Goal: Find specific page/section: Find specific page/section

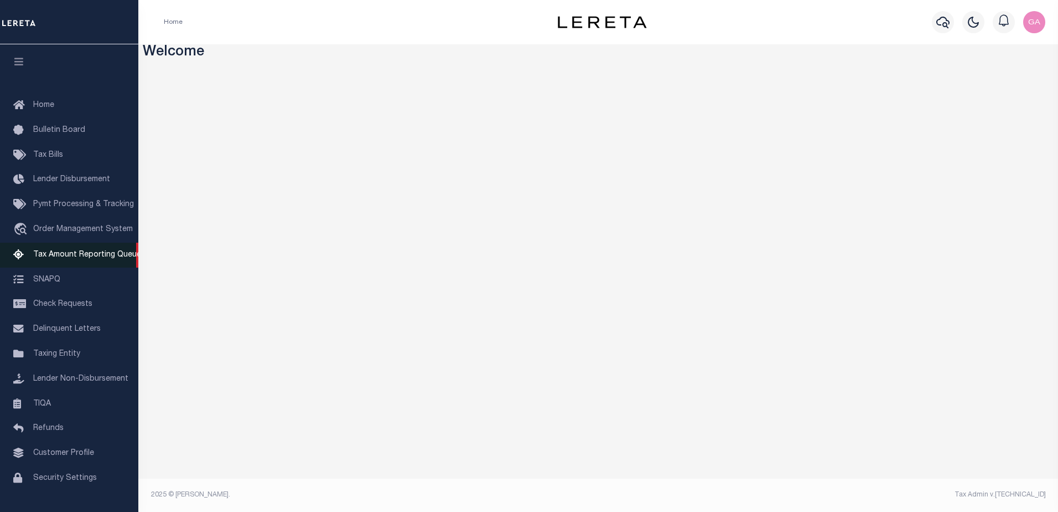
click at [59, 254] on span "Tax Amount Reporting Queue" at bounding box center [87, 255] width 108 height 8
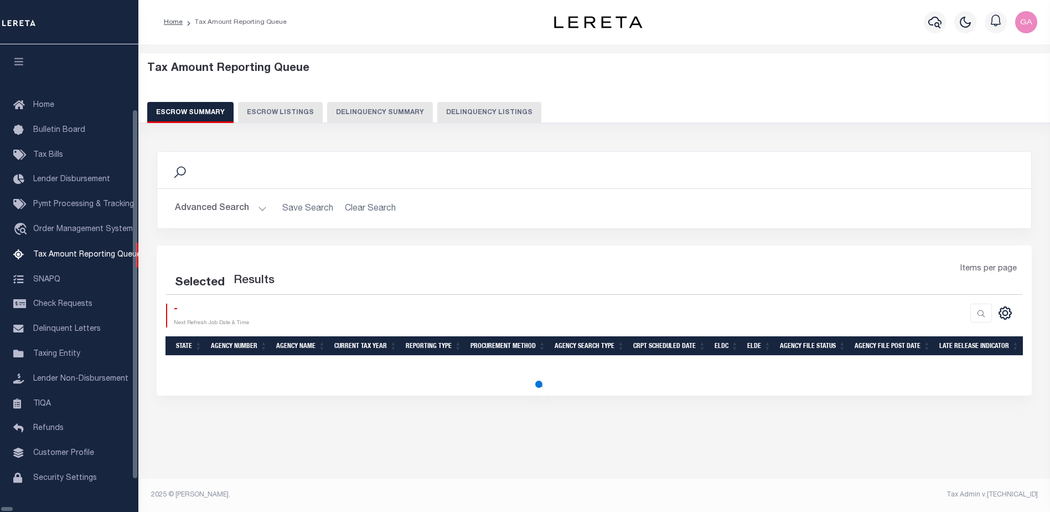
select select "100"
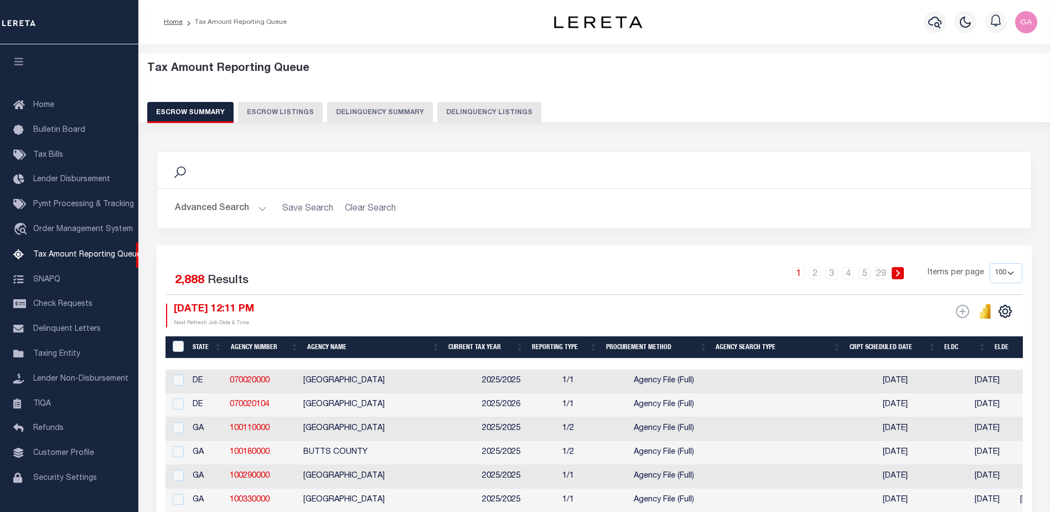
scroll to position [19, 0]
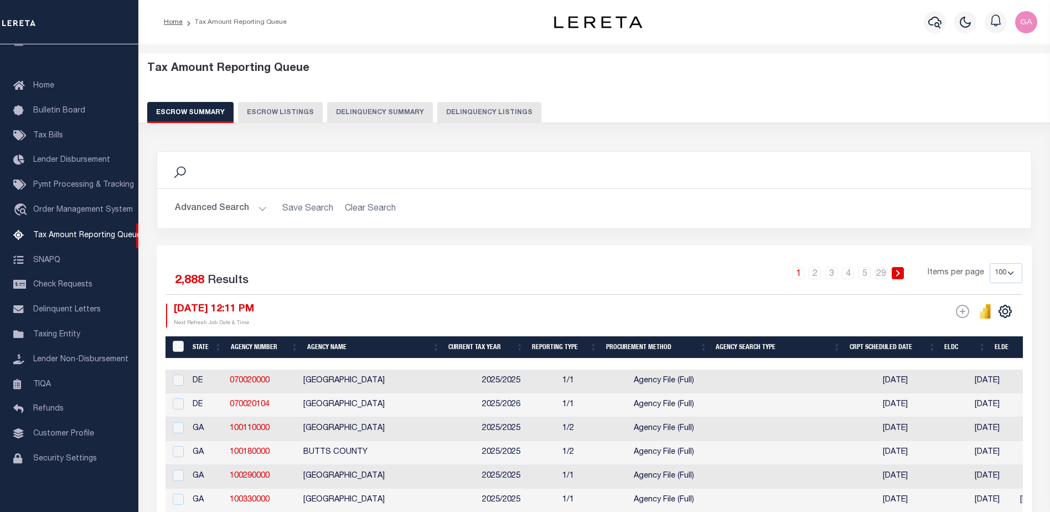
click at [258, 208] on button "Advanced Search" at bounding box center [221, 209] width 92 height 22
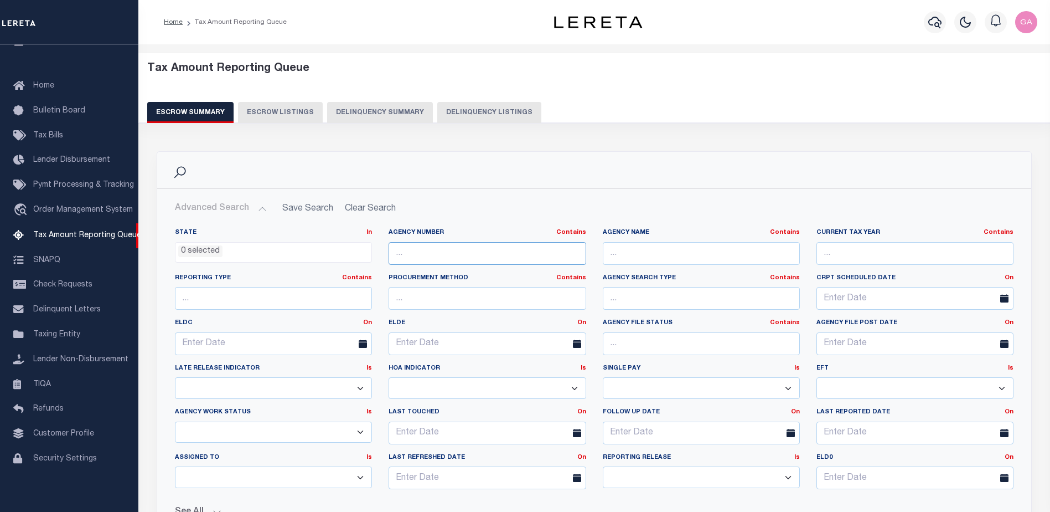
click at [513, 251] on input "text" at bounding box center [487, 253] width 197 height 23
paste input "101290101"
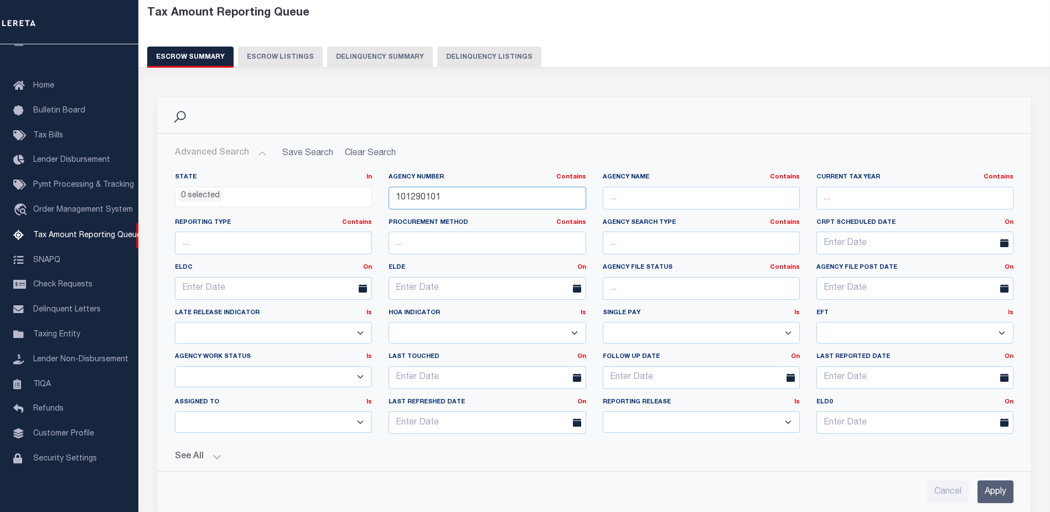
scroll to position [166, 0]
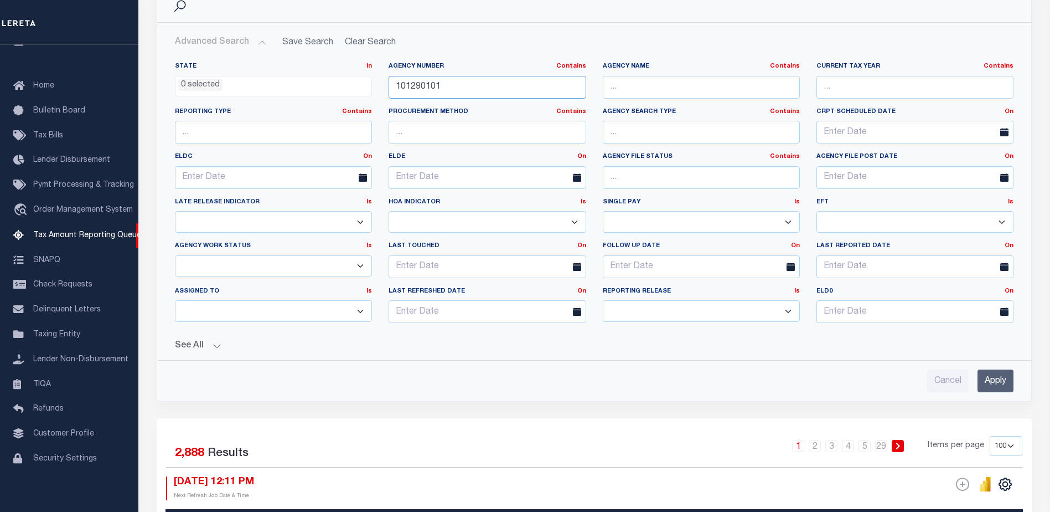
type input "101290101"
click at [998, 379] on input "Apply" at bounding box center [996, 380] width 36 height 23
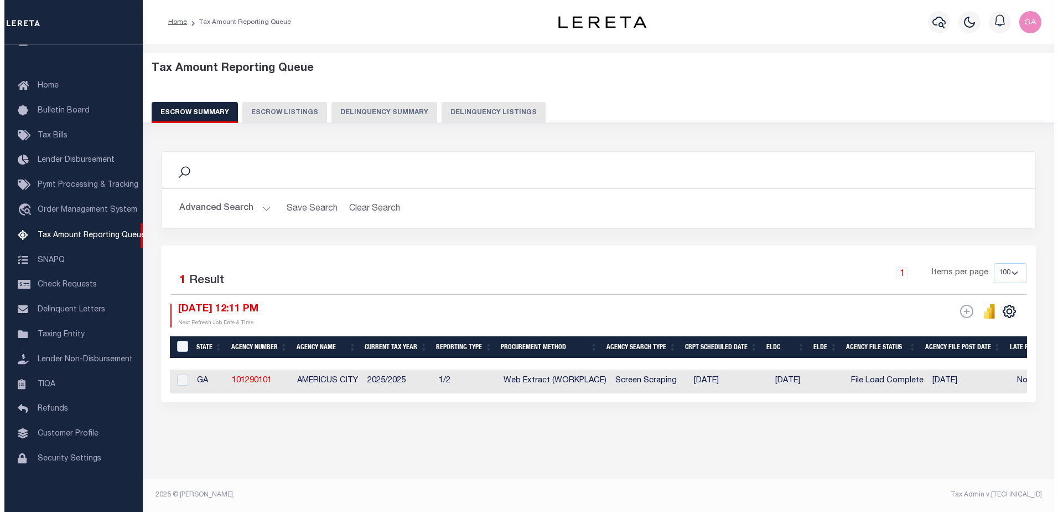
scroll to position [0, 0]
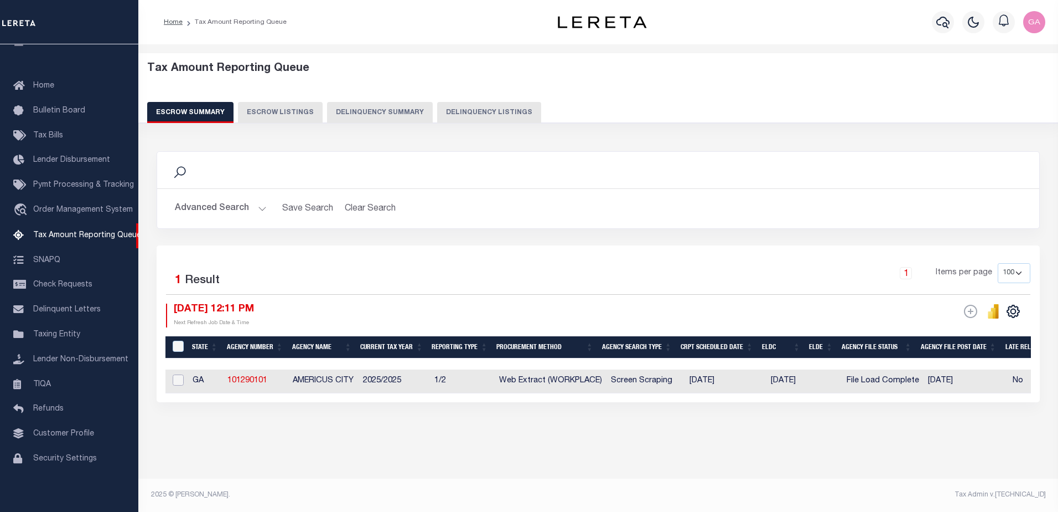
click at [173, 381] on input "checkbox" at bounding box center [178, 379] width 11 height 11
checkbox input "true"
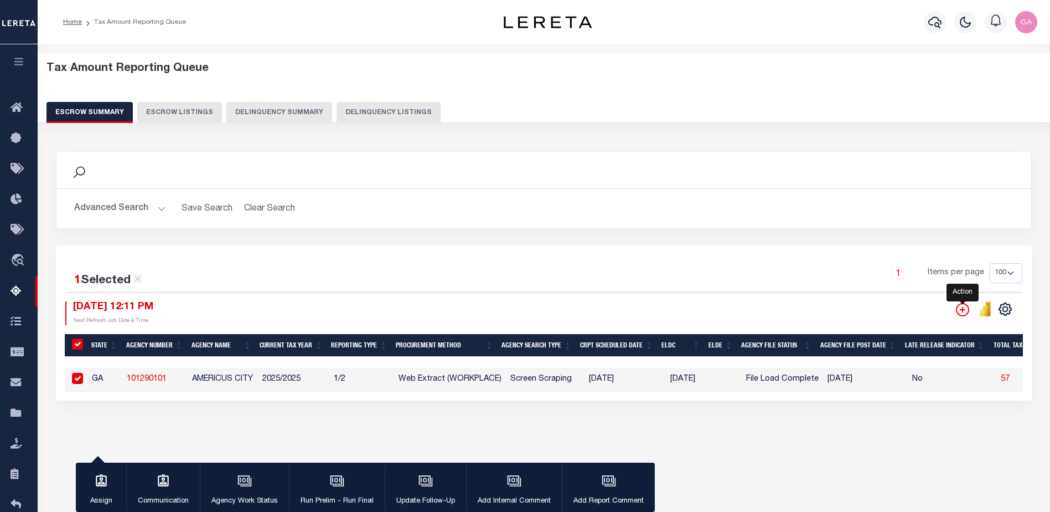
click at [959, 309] on icon "" at bounding box center [962, 309] width 13 height 13
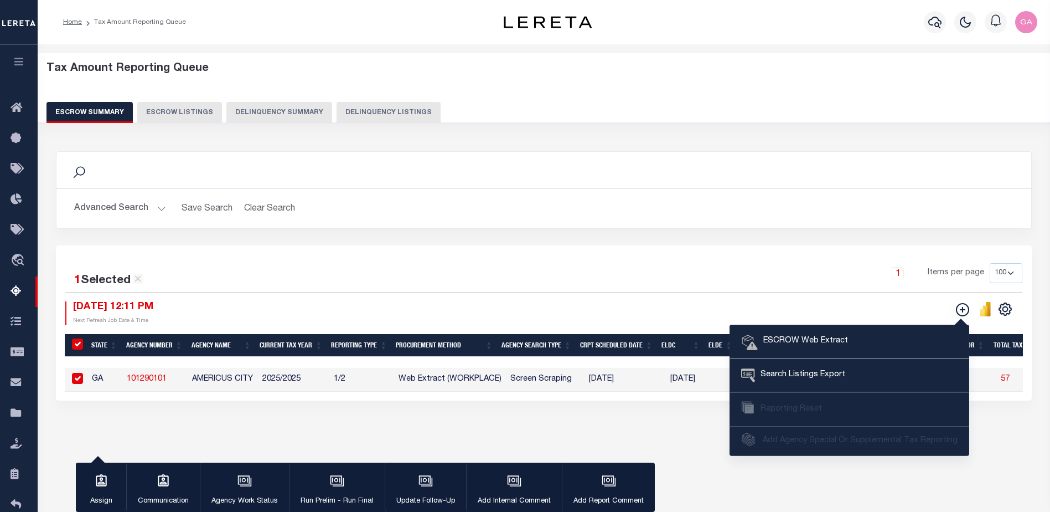
click at [728, 234] on div "Search Advanced Search Save Search Clear Search EscrowSummaryGridWrapper_dynami…" at bounding box center [544, 198] width 993 height 94
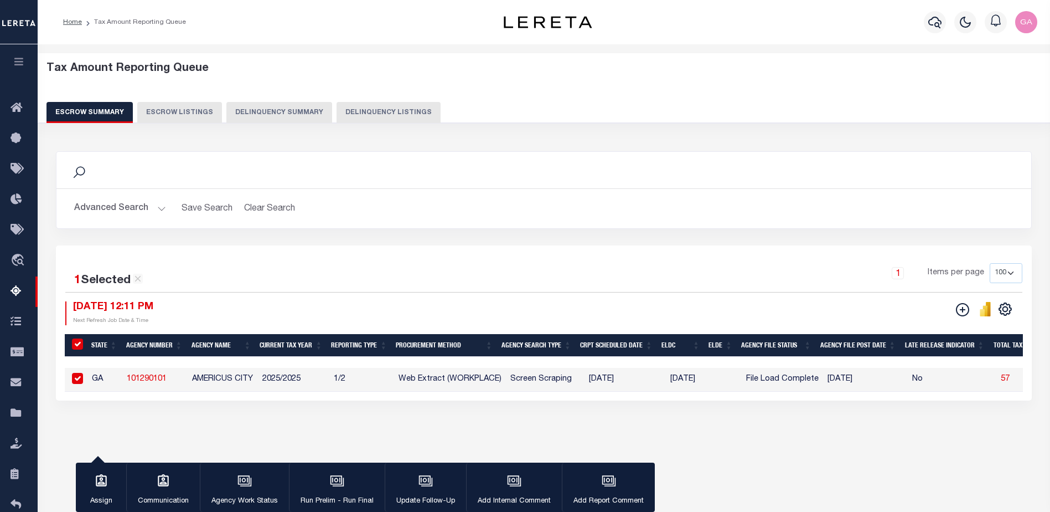
click at [18, 61] on icon "button" at bounding box center [19, 61] width 13 height 10
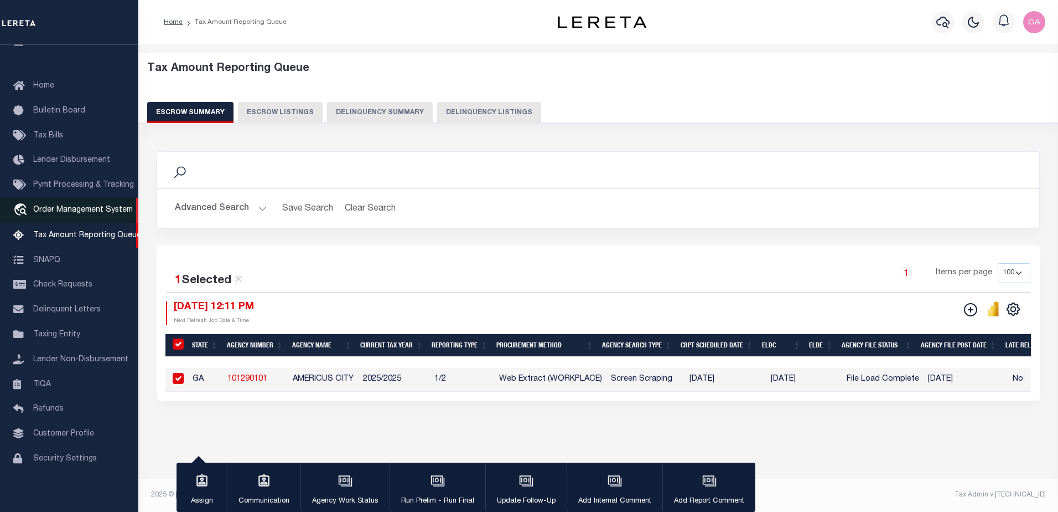
click at [71, 210] on span "Order Management System" at bounding box center [83, 210] width 100 height 8
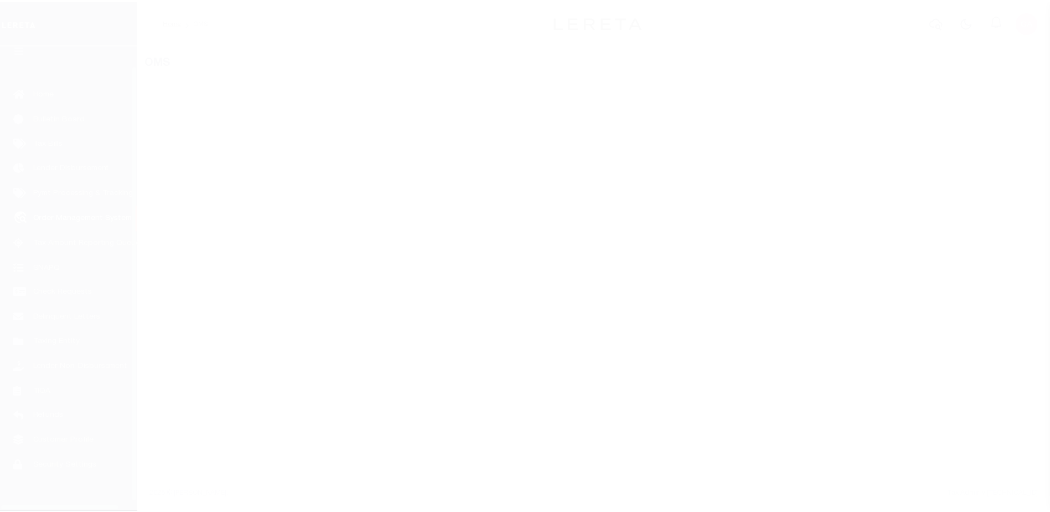
scroll to position [28, 0]
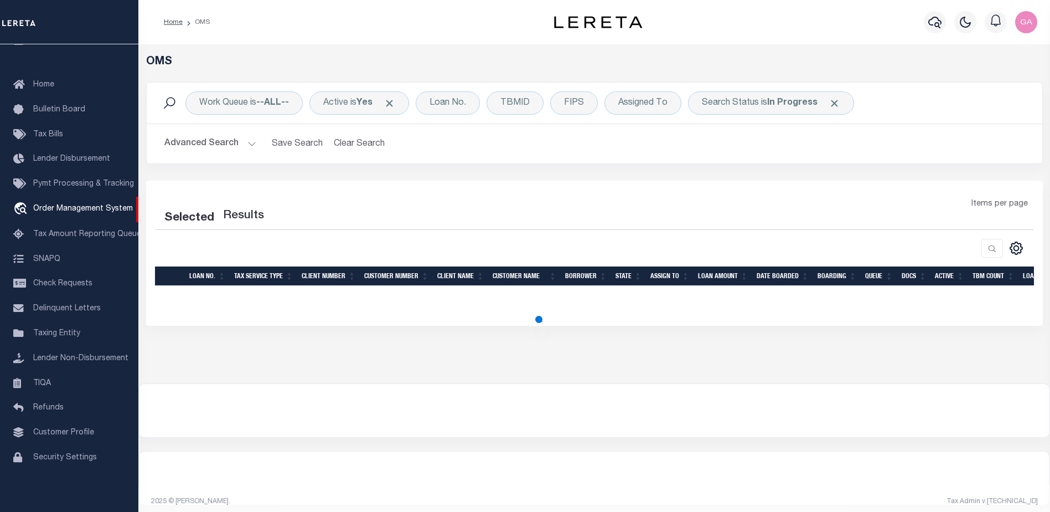
select select "200"
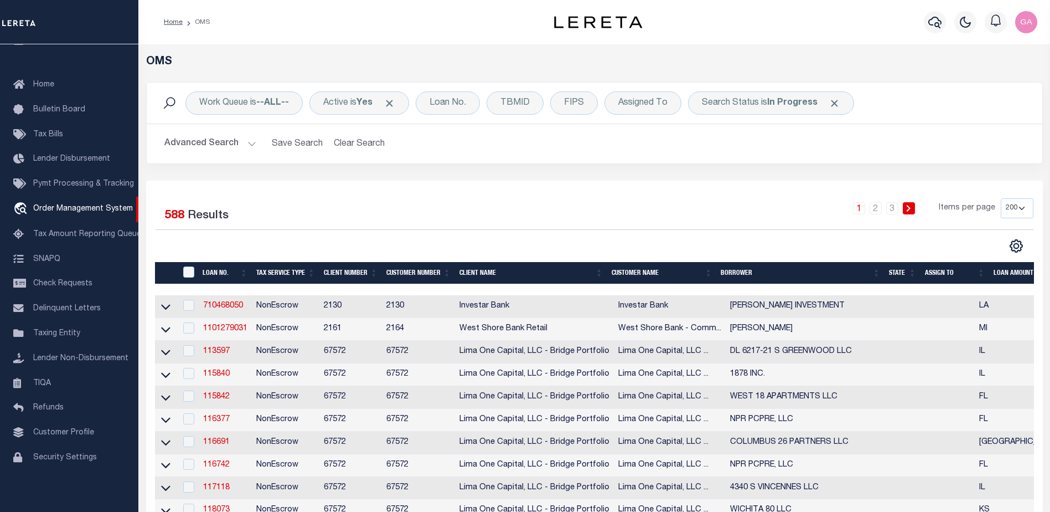
click at [707, 485] on td "Lima One Capital, LLC ..." at bounding box center [670, 488] width 112 height 23
checkbox input "true"
